Goal: Find specific page/section

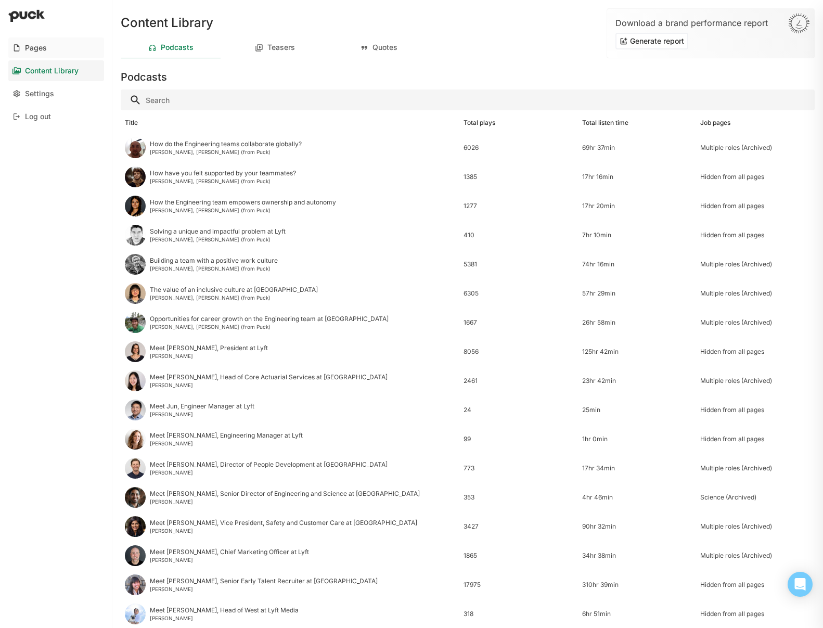
click at [21, 50] on link "Pages" at bounding box center [56, 47] width 96 height 21
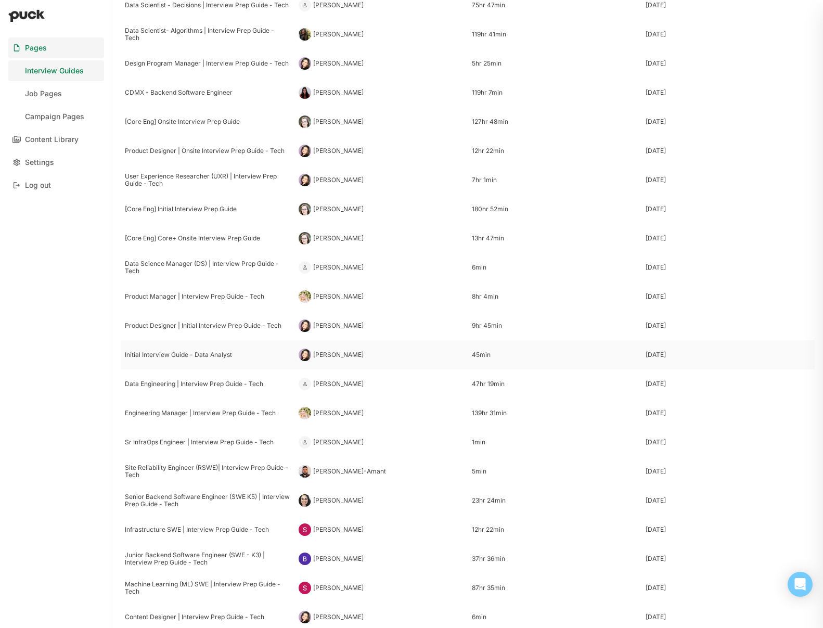
scroll to position [121, 0]
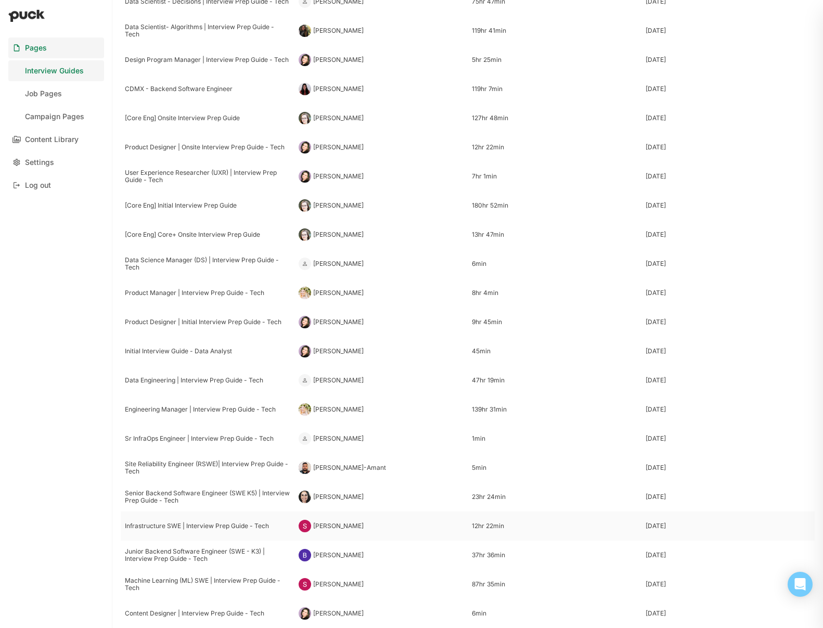
click at [213, 528] on div "Infrastructure SWE | Interview Prep Guide - Tech" at bounding box center [208, 526] width 166 height 7
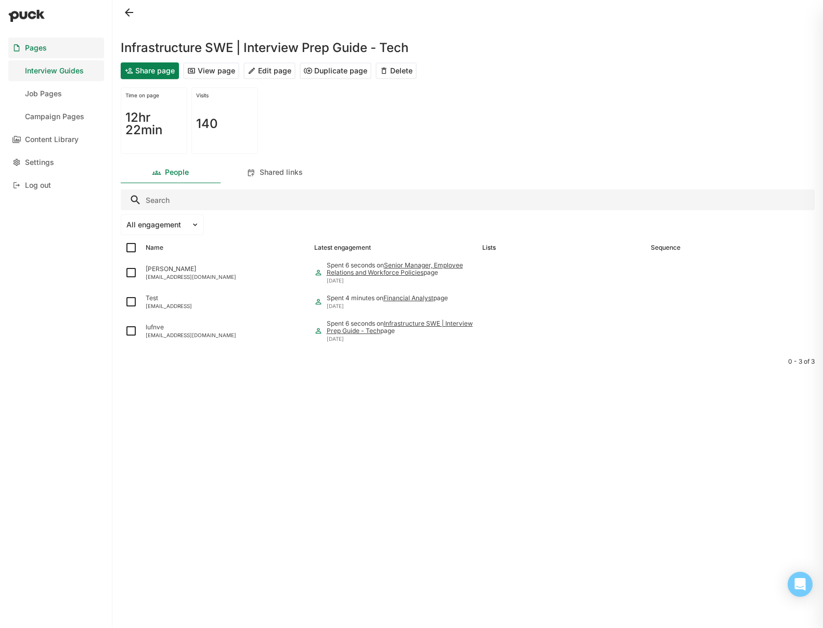
click at [219, 76] on button "View page" at bounding box center [211, 70] width 56 height 17
